Goal: Communication & Community: Answer question/provide support

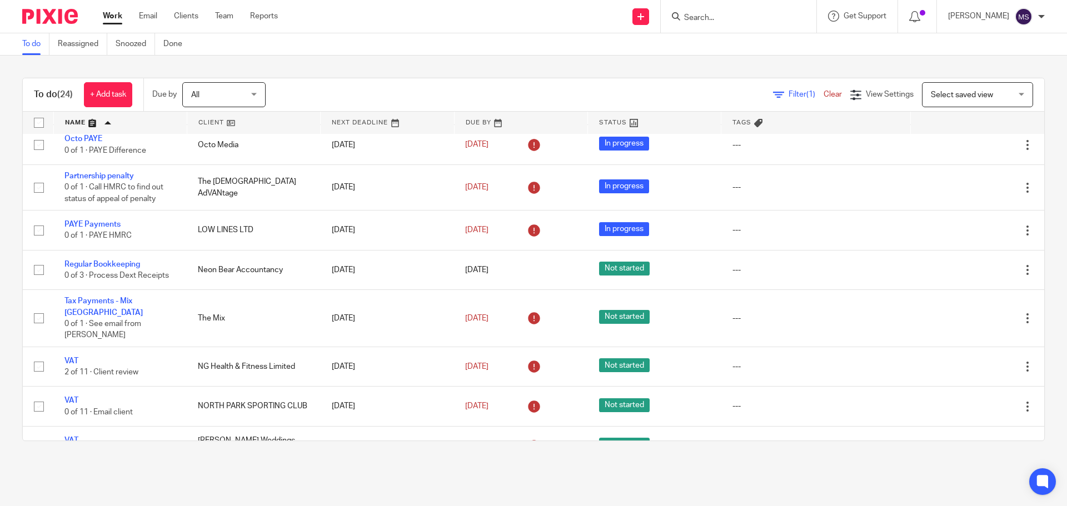
scroll to position [851, 0]
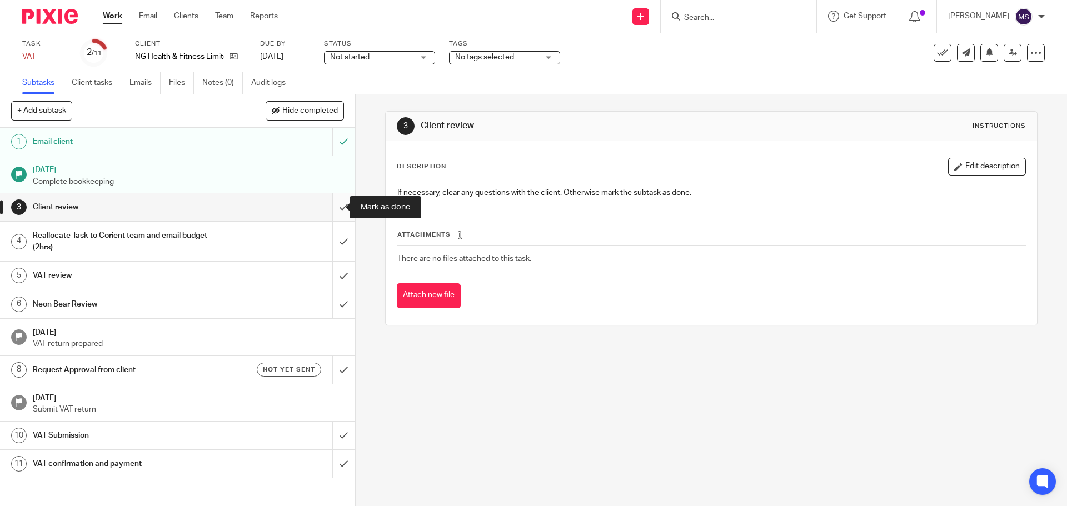
click at [332, 206] on input "submit" at bounding box center [177, 207] width 355 height 28
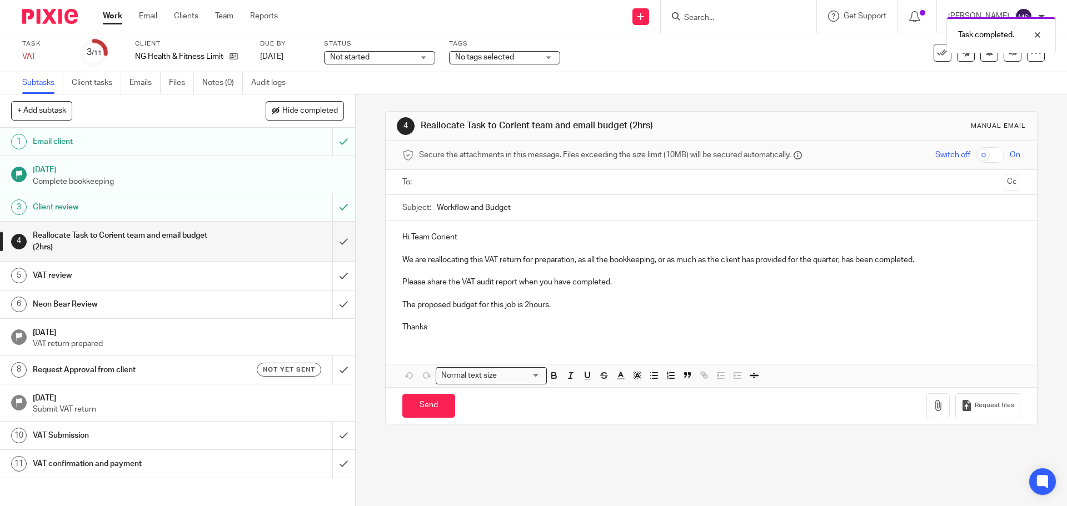
click at [449, 182] on input "text" at bounding box center [711, 182] width 576 height 13
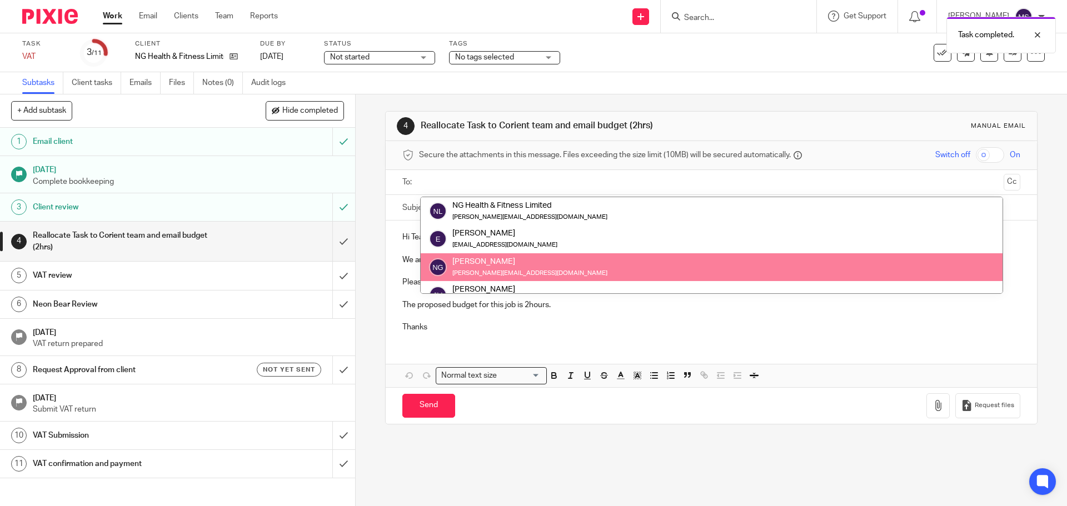
scroll to position [74, 0]
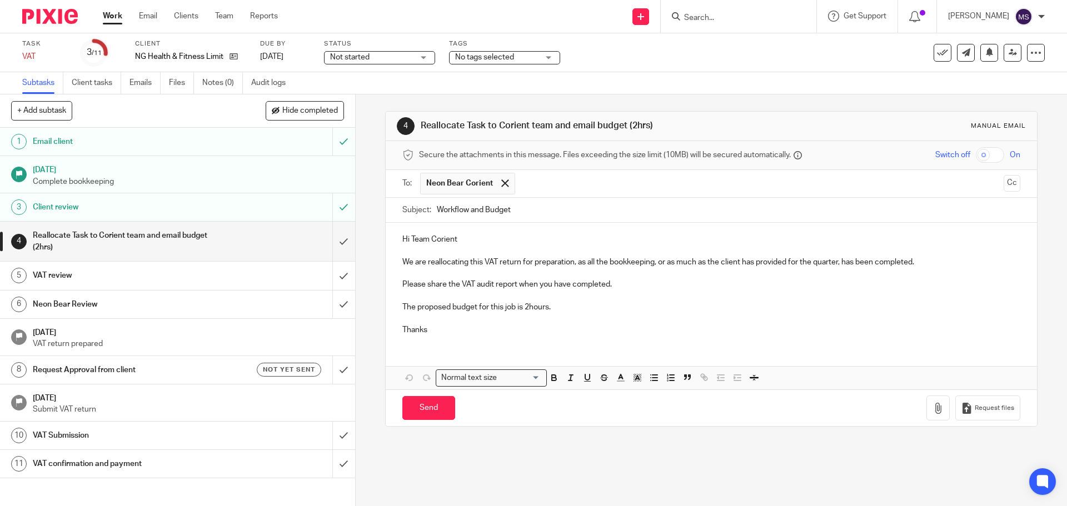
click at [556, 182] on input "text" at bounding box center [760, 184] width 478 height 22
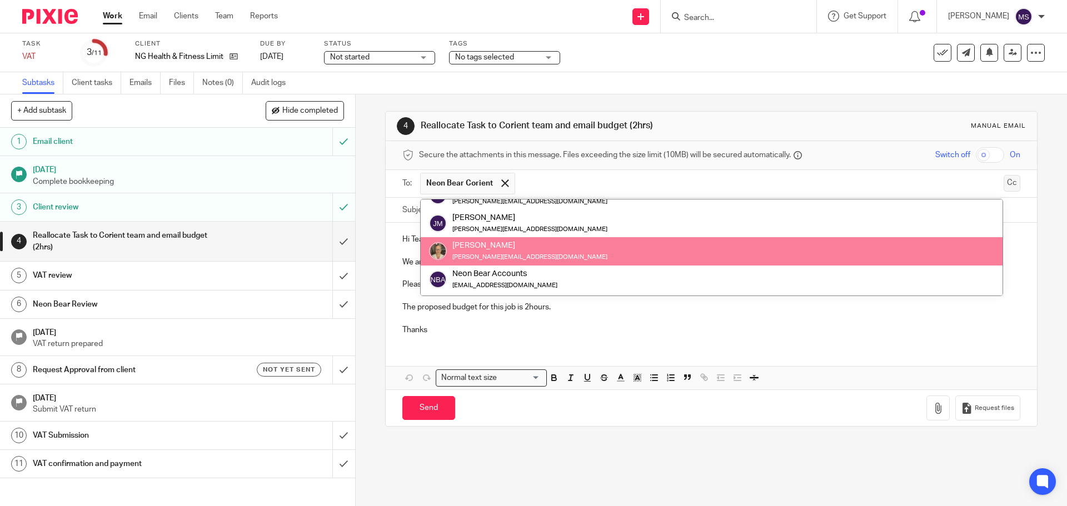
click at [1003, 181] on button "Cc" at bounding box center [1011, 183] width 17 height 17
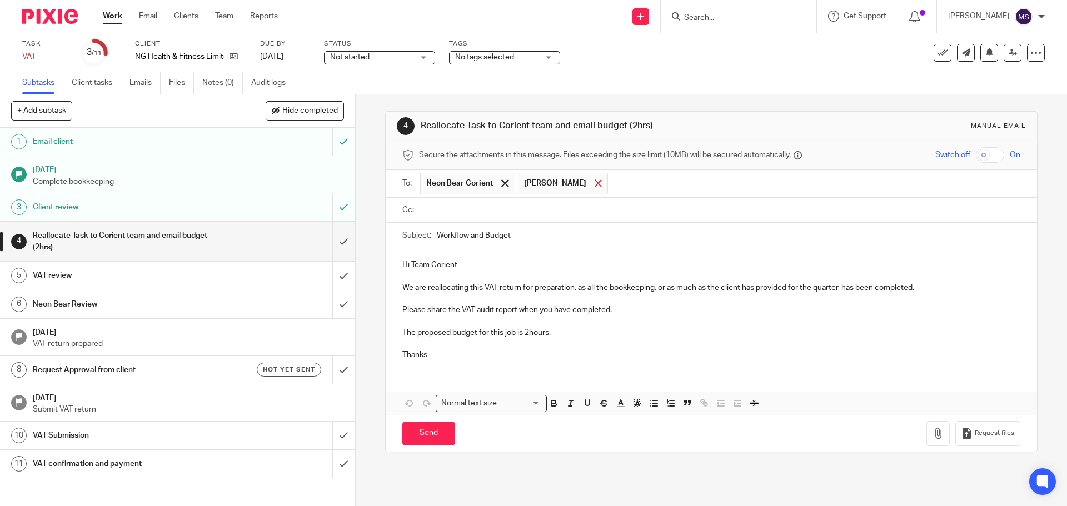
click at [594, 180] on span at bounding box center [597, 182] width 7 height 7
click at [497, 216] on input "text" at bounding box center [719, 210] width 592 height 13
type input "s"
click at [503, 182] on span at bounding box center [504, 182] width 7 height 7
click at [460, 188] on input "text" at bounding box center [719, 182] width 592 height 13
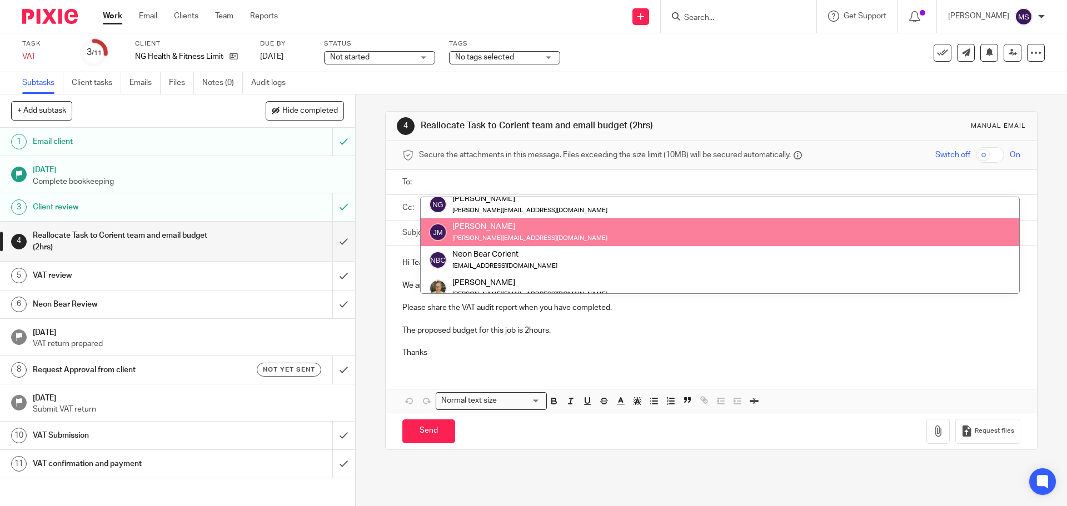
scroll to position [56, 0]
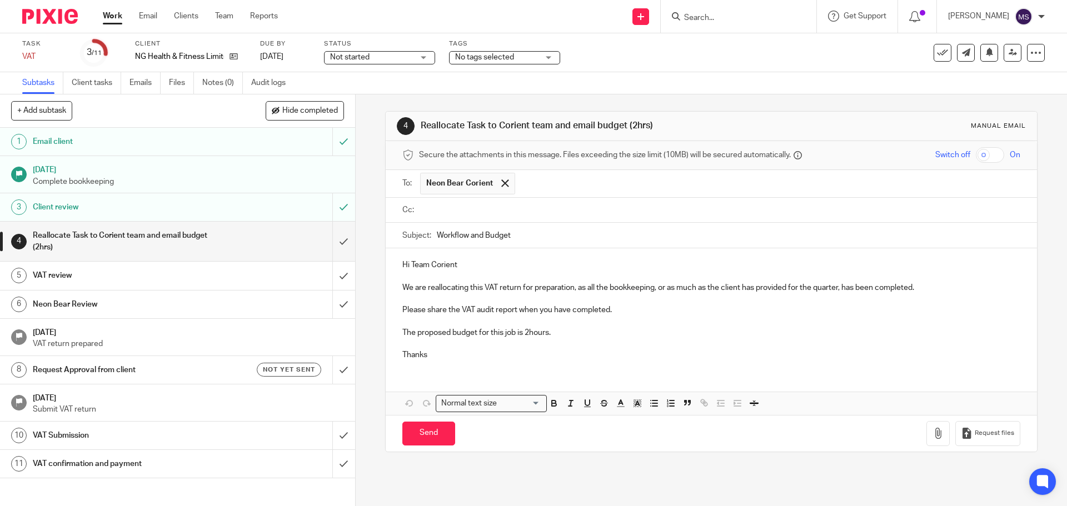
drag, startPoint x: 466, startPoint y: 219, endPoint x: 453, endPoint y: 213, distance: 14.4
click at [465, 219] on div at bounding box center [719, 210] width 599 height 25
click at [453, 211] on input "text" at bounding box center [719, 210] width 592 height 13
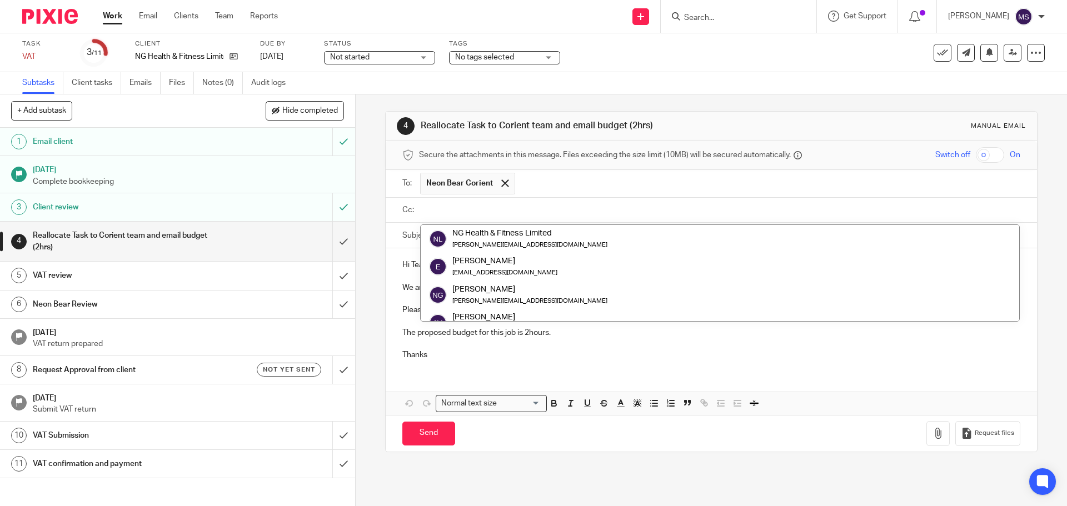
paste input "shraddha.patil@corientbs.co.uk"
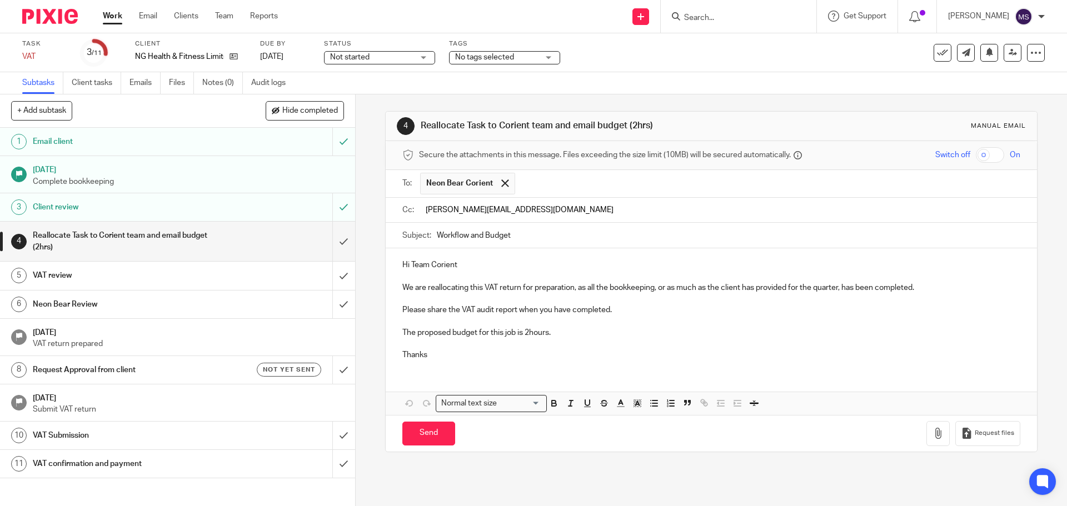
type input "shraddha.patil@corientbs.co.uk"
click at [565, 213] on input "text" at bounding box center [790, 212] width 451 height 22
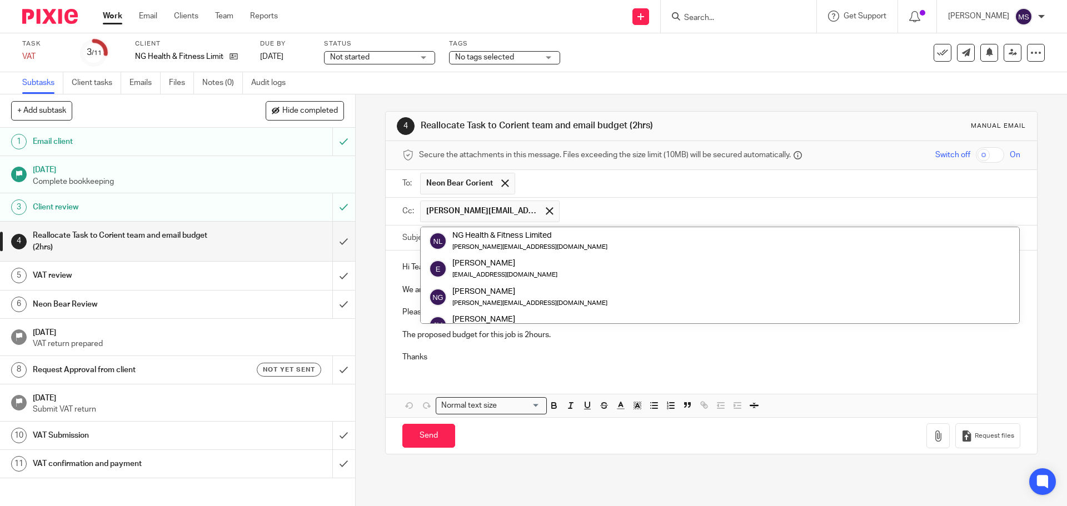
click at [569, 213] on input "text" at bounding box center [790, 212] width 451 height 22
paste input "chetan.jethva@corientbs.co.uk"
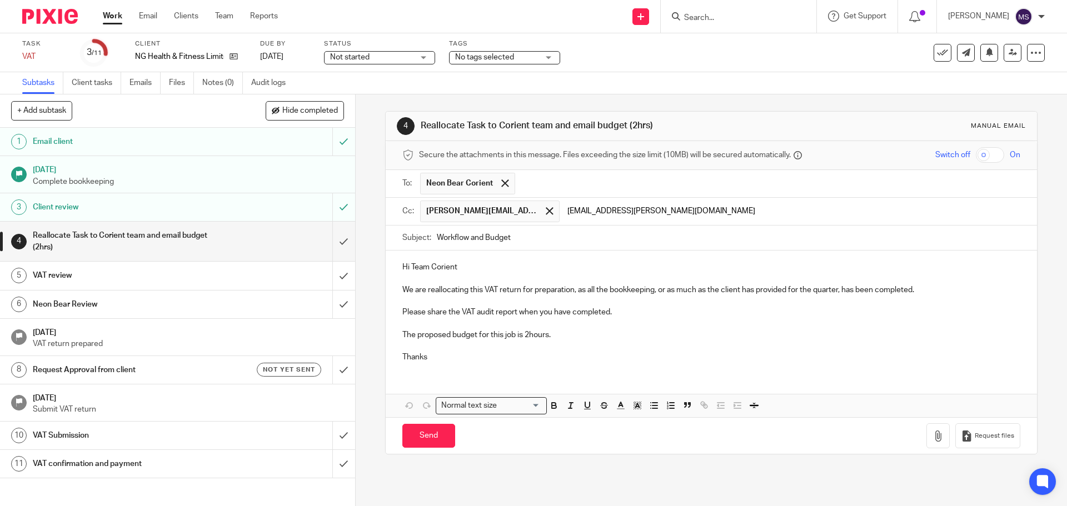
type input "chetan.jethva@corientbs.co.uk"
click at [546, 242] on input "Workflow and Budget" at bounding box center [728, 238] width 583 height 25
click at [408, 369] on div "Hi Team Corient We are reallocating this VAT return for preparation, as all the…" at bounding box center [711, 311] width 651 height 121
drag, startPoint x: 402, startPoint y: 356, endPoint x: 392, endPoint y: 358, distance: 10.2
click at [392, 358] on div "Hi Team Corient We are reallocating this VAT return for preparation, as all the…" at bounding box center [711, 311] width 651 height 121
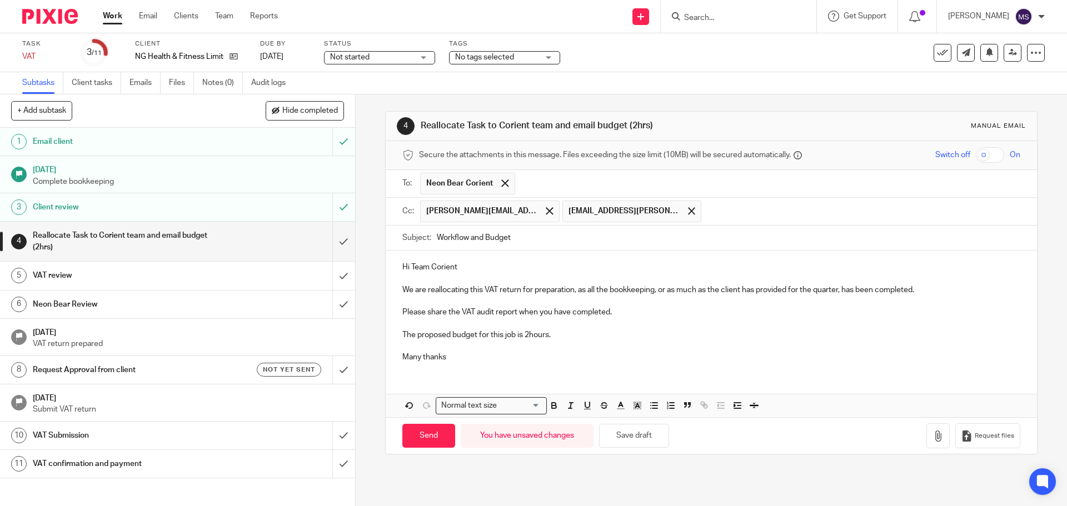
click at [477, 357] on p "Many thanks" at bounding box center [710, 357] width 617 height 11
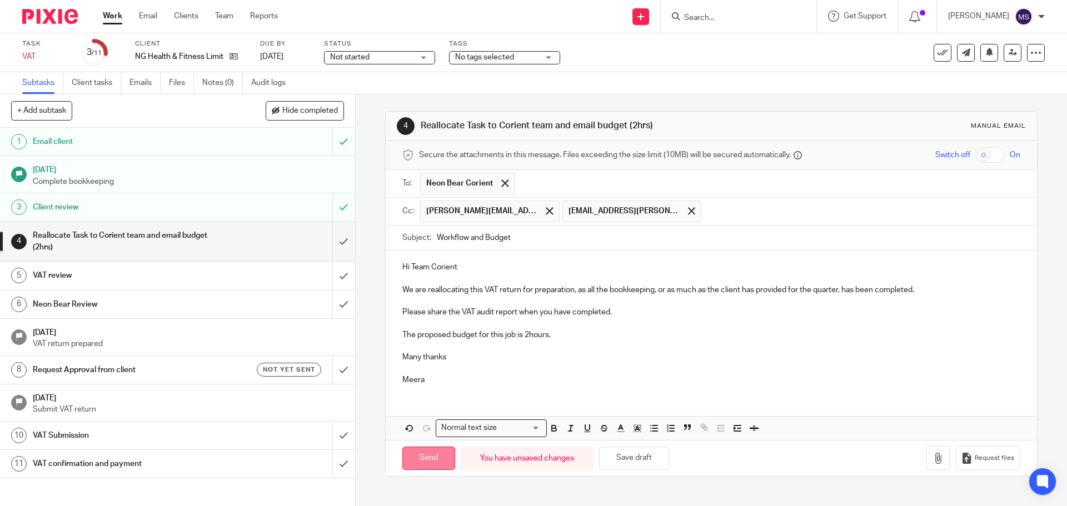
click at [444, 459] on input "Send" at bounding box center [428, 459] width 53 height 24
type input "Sent"
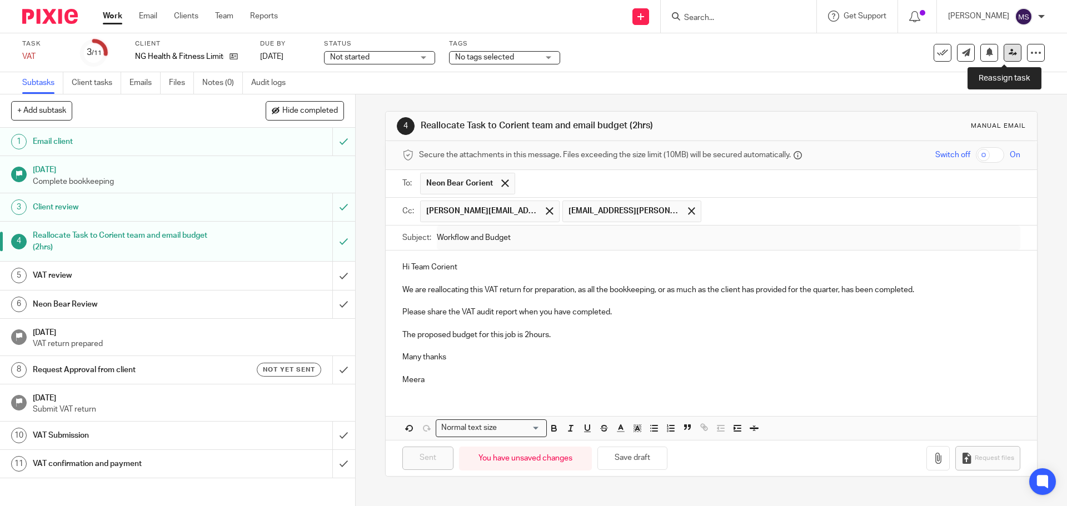
click at [1008, 53] on icon at bounding box center [1012, 52] width 8 height 8
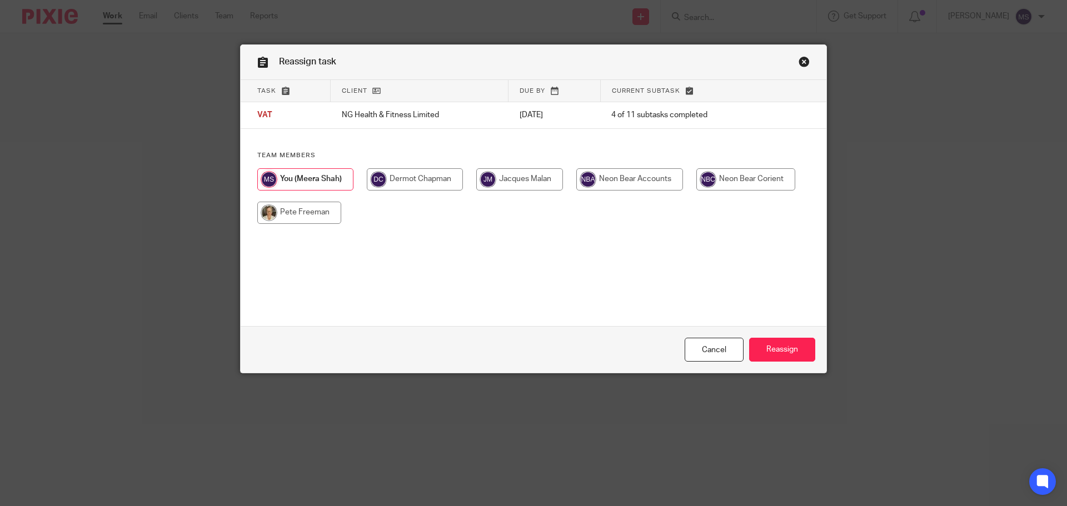
click at [720, 171] on input "radio" at bounding box center [745, 179] width 99 height 22
radio input "true"
click at [766, 344] on input "Reassign" at bounding box center [782, 350] width 66 height 24
